Goal: Information Seeking & Learning: Understand process/instructions

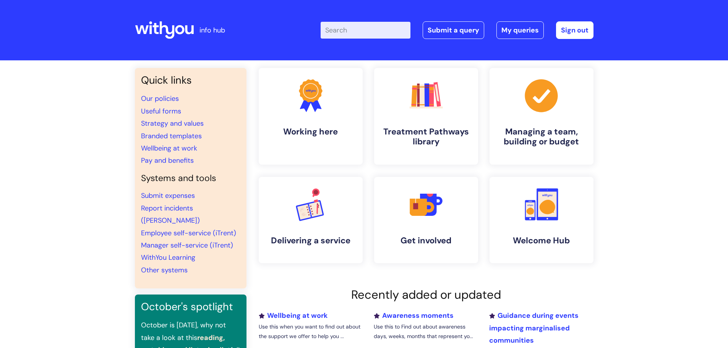
click at [349, 29] on input "Enter your search term here..." at bounding box center [366, 30] width 90 height 17
type input "placement"
click button "Search" at bounding box center [0, 0] width 0 height 0
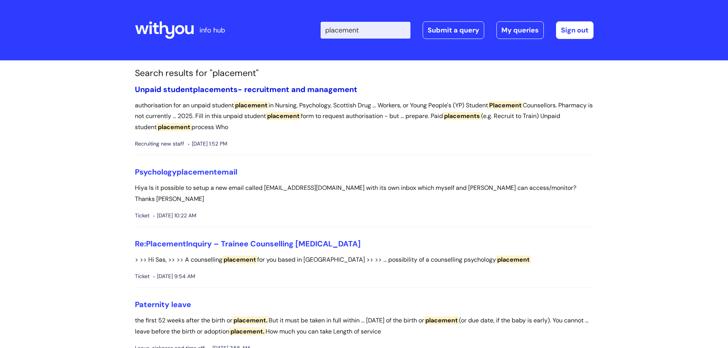
click at [270, 88] on link "Unpaid student placements - recruitment and management" at bounding box center [246, 89] width 223 height 10
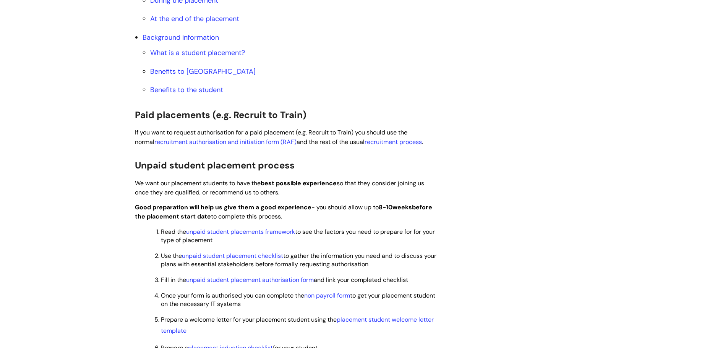
scroll to position [421, 0]
click at [259, 234] on link "unpaid student placements framework" at bounding box center [240, 231] width 109 height 8
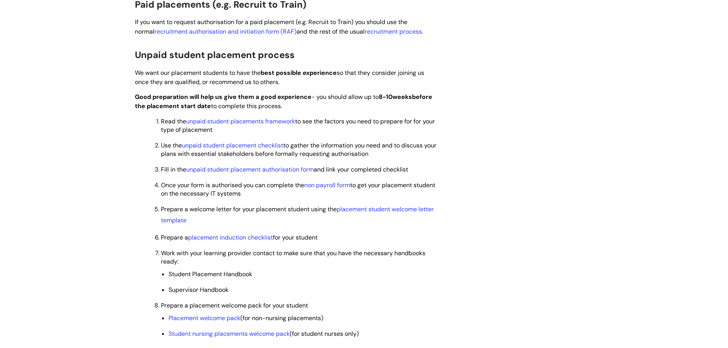
scroll to position [535, 0]
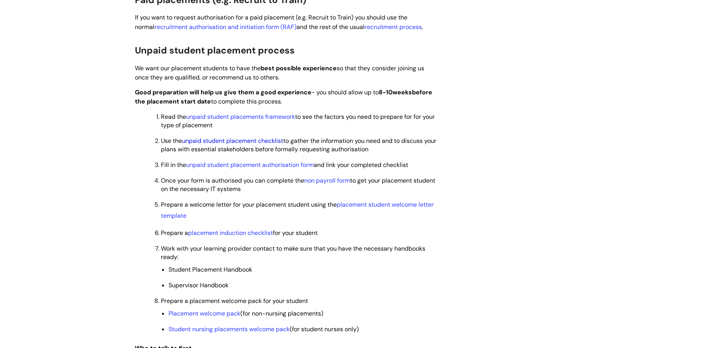
click at [211, 138] on link "unpaid student placement checklist" at bounding box center [232, 141] width 101 height 8
